Goal: Task Accomplishment & Management: Manage account settings

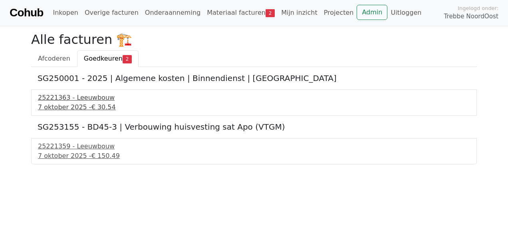
click at [92, 103] on div "[DATE] - € 30.54" at bounding box center [254, 108] width 433 height 10
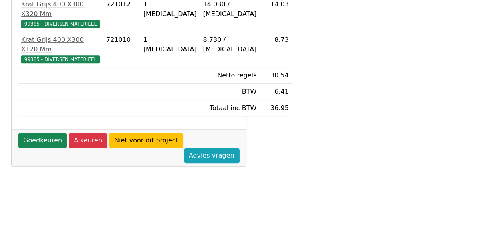
scroll to position [240, 0]
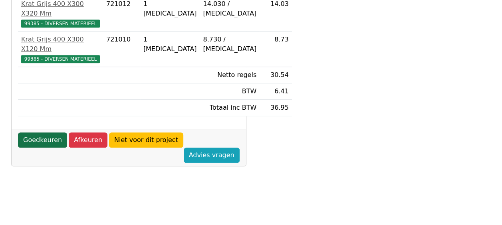
click at [53, 143] on link "Goedkeuren" at bounding box center [42, 140] width 49 height 15
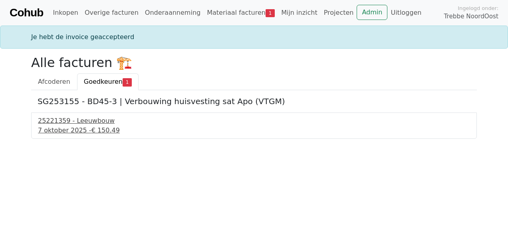
click at [119, 132] on div "7 oktober 2025 - € 150.49" at bounding box center [254, 131] width 433 height 10
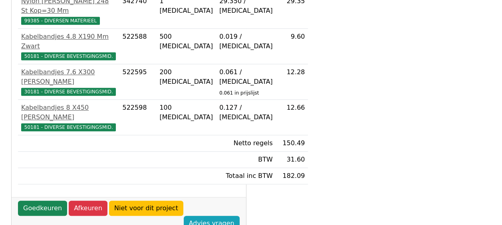
scroll to position [290, 0]
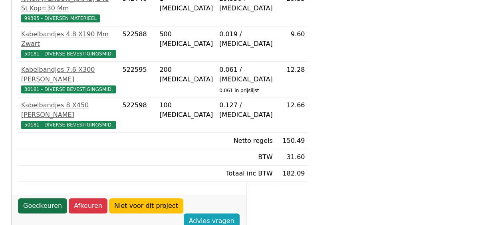
click at [51, 214] on link "Goedkeuren" at bounding box center [42, 206] width 49 height 15
